Goal: Information Seeking & Learning: Learn about a topic

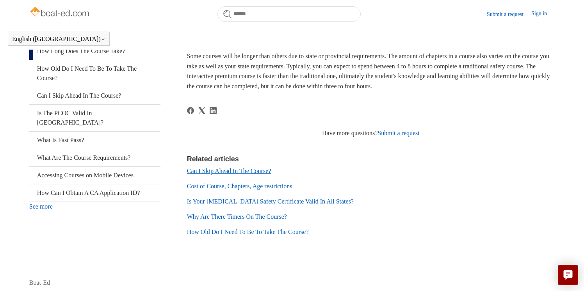
scroll to position [167, 0]
click at [253, 169] on link "Can I Skip Ahead In The Course?" at bounding box center [229, 170] width 84 height 7
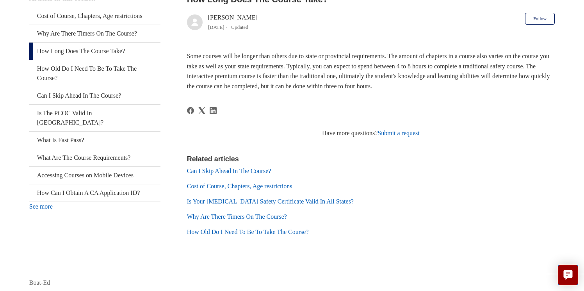
click at [287, 201] on link "Is Your [MEDICAL_DATA] Safety Certificate Valid In All States?" at bounding box center [270, 201] width 167 height 7
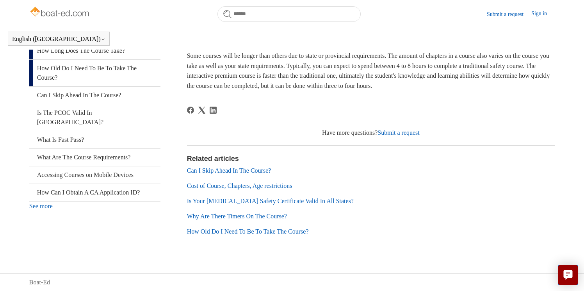
scroll to position [145, 0]
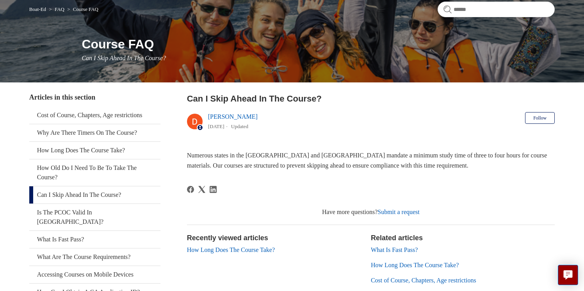
scroll to position [68, 0]
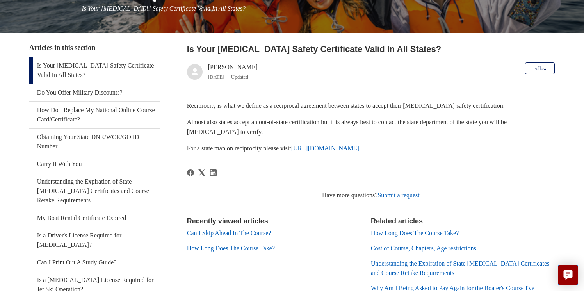
scroll to position [127, 0]
